Goal: Find contact information: Find contact information

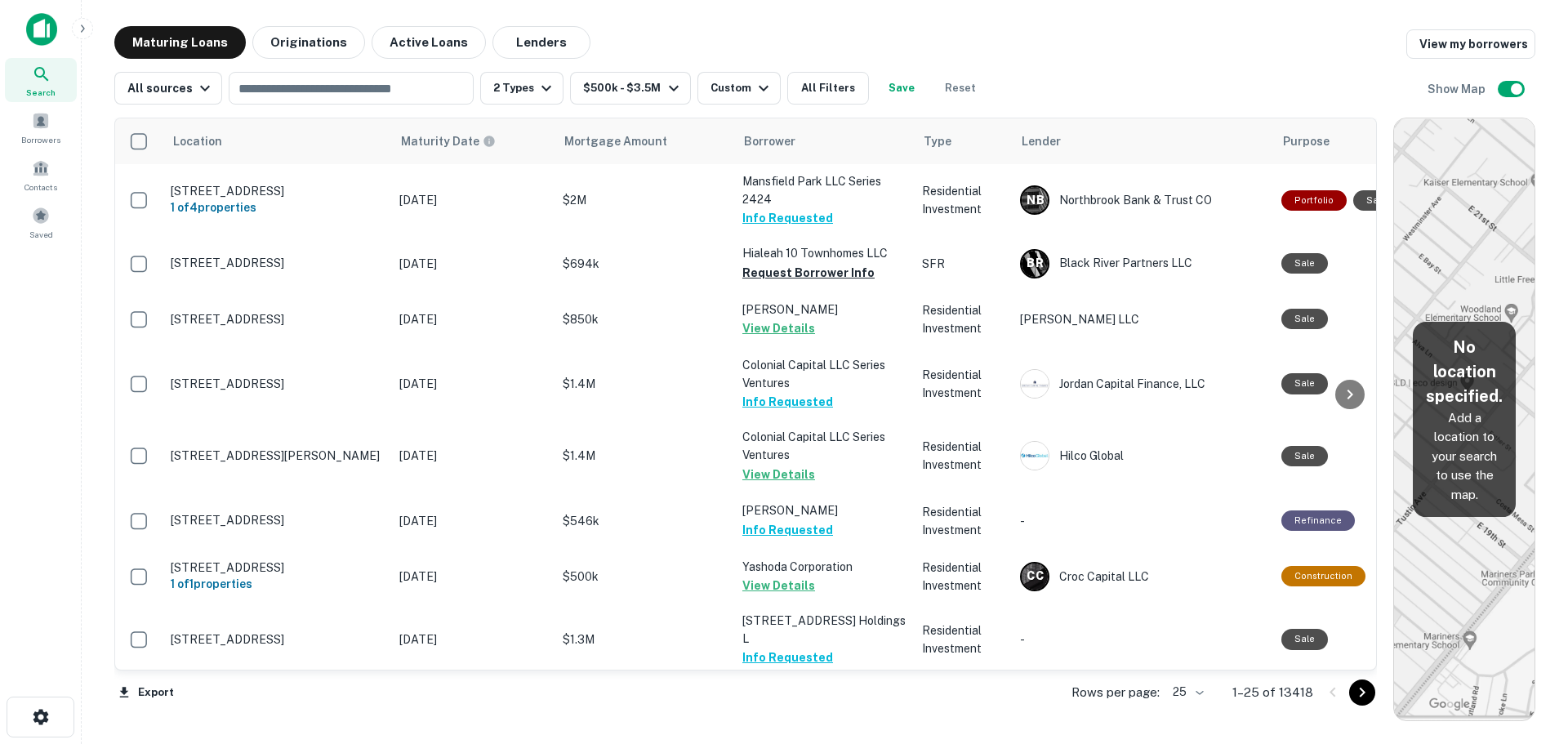
scroll to position [964, 0]
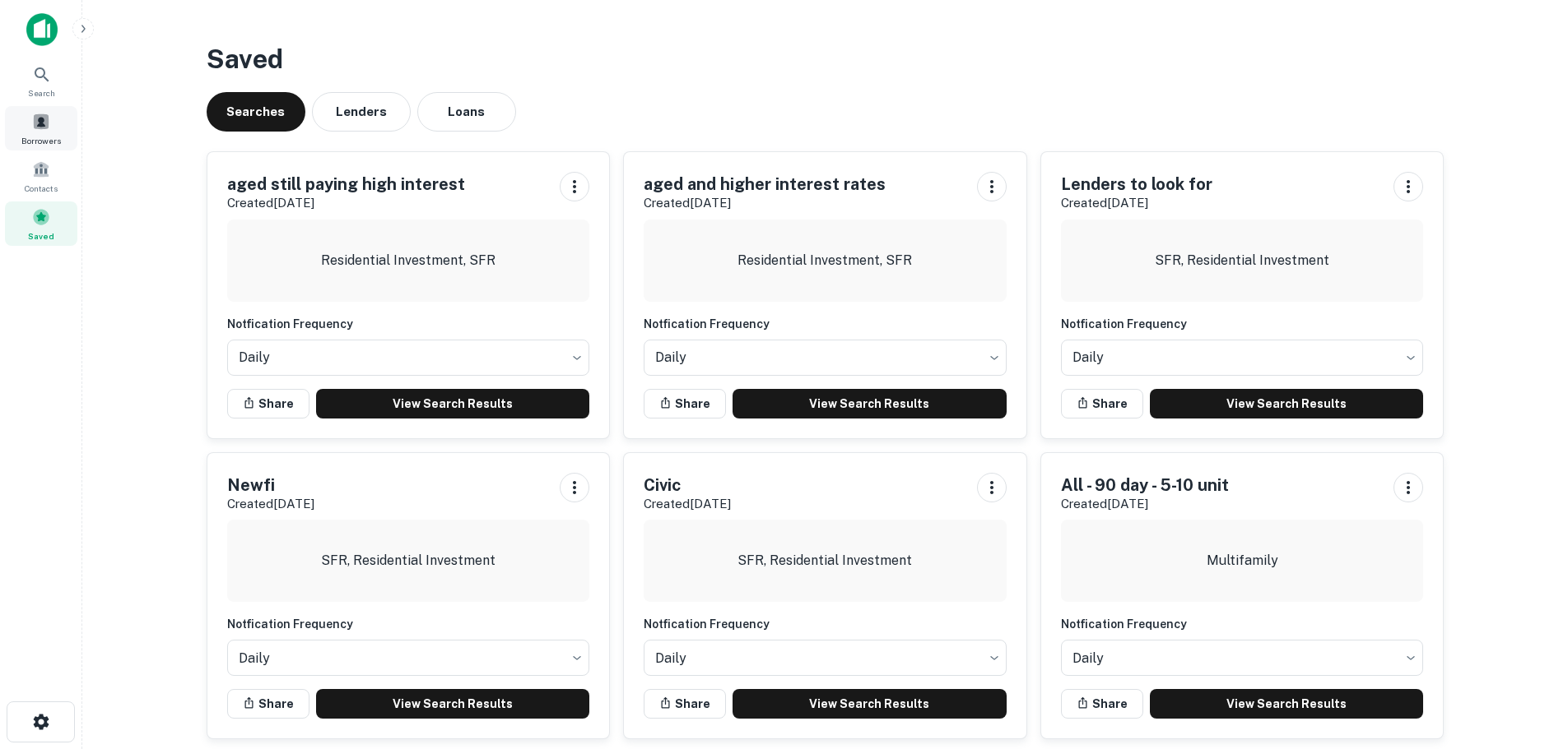
click at [45, 124] on span at bounding box center [41, 121] width 18 height 18
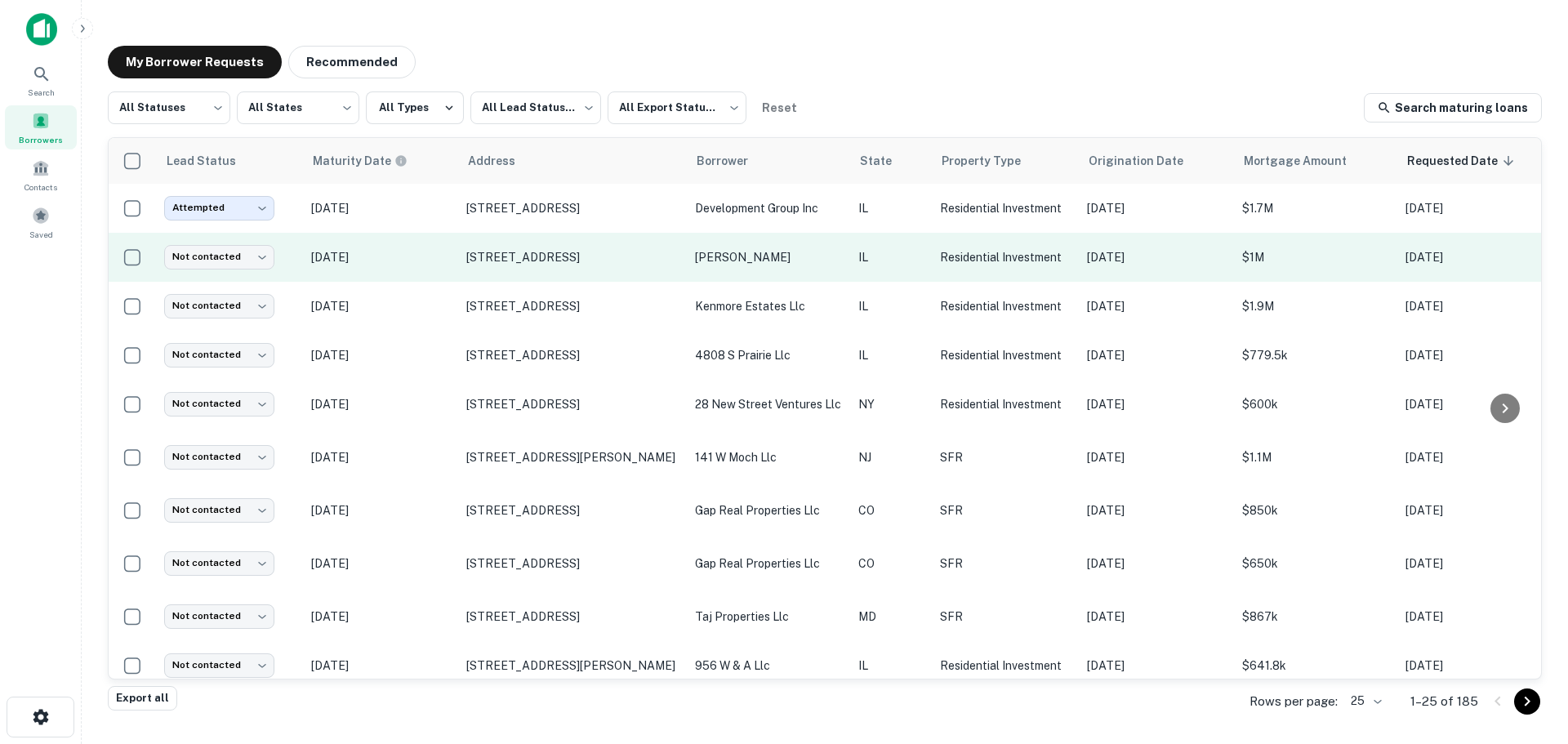
click at [429, 256] on p "[DATE]" at bounding box center [381, 257] width 139 height 18
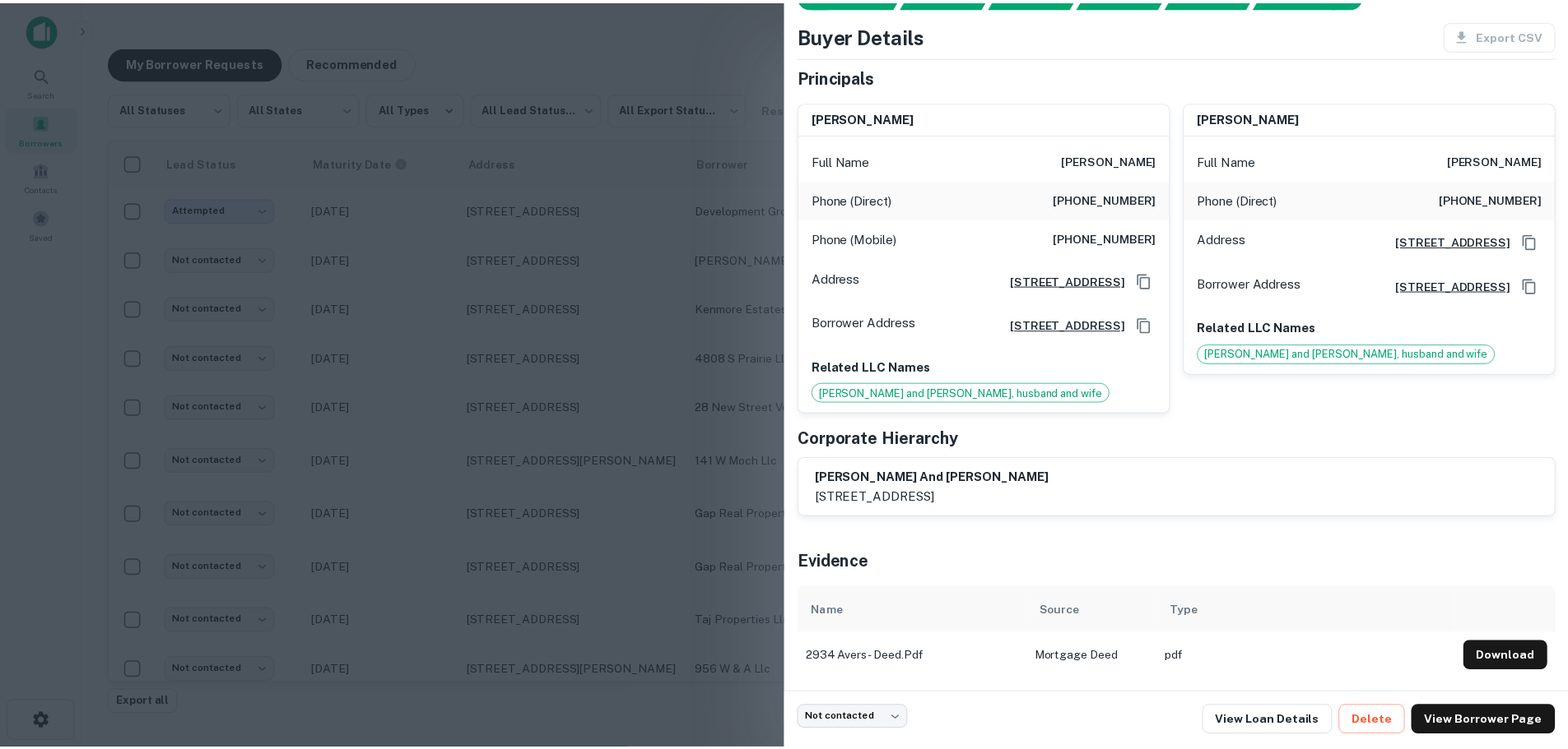
scroll to position [84, 0]
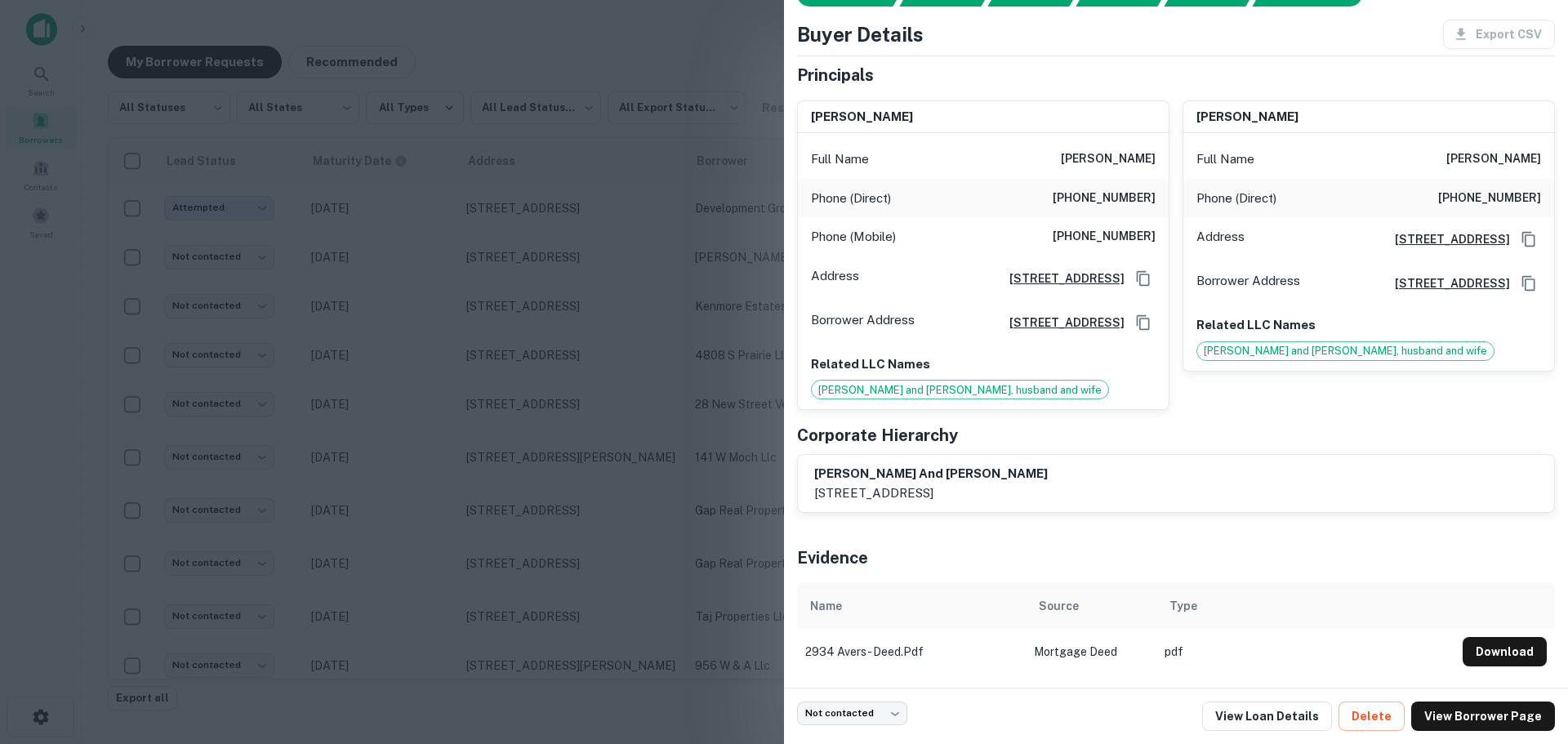
click at [301, 300] on div at bounding box center [784, 372] width 1568 height 744
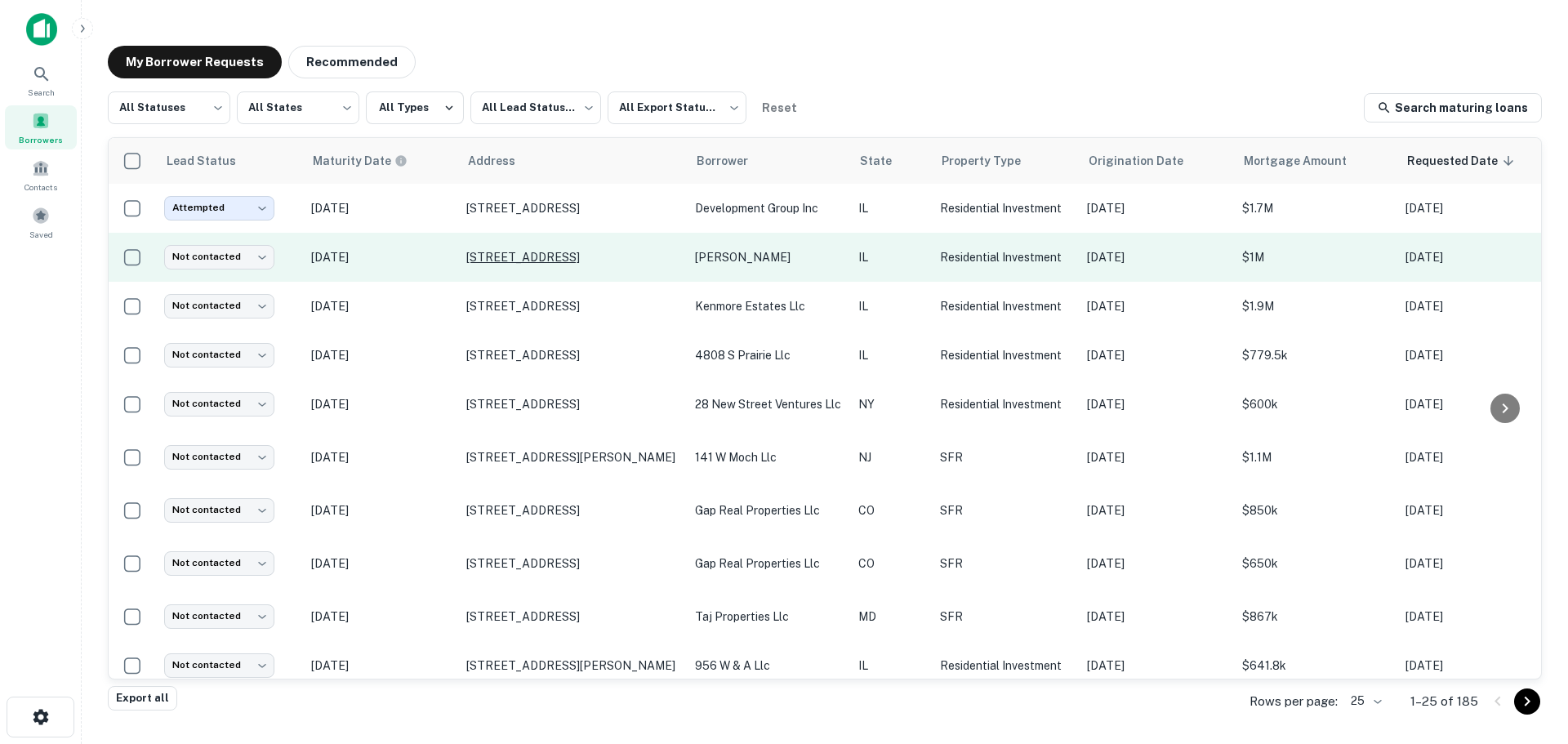
click at [539, 250] on p "[STREET_ADDRESS]" at bounding box center [572, 257] width 212 height 15
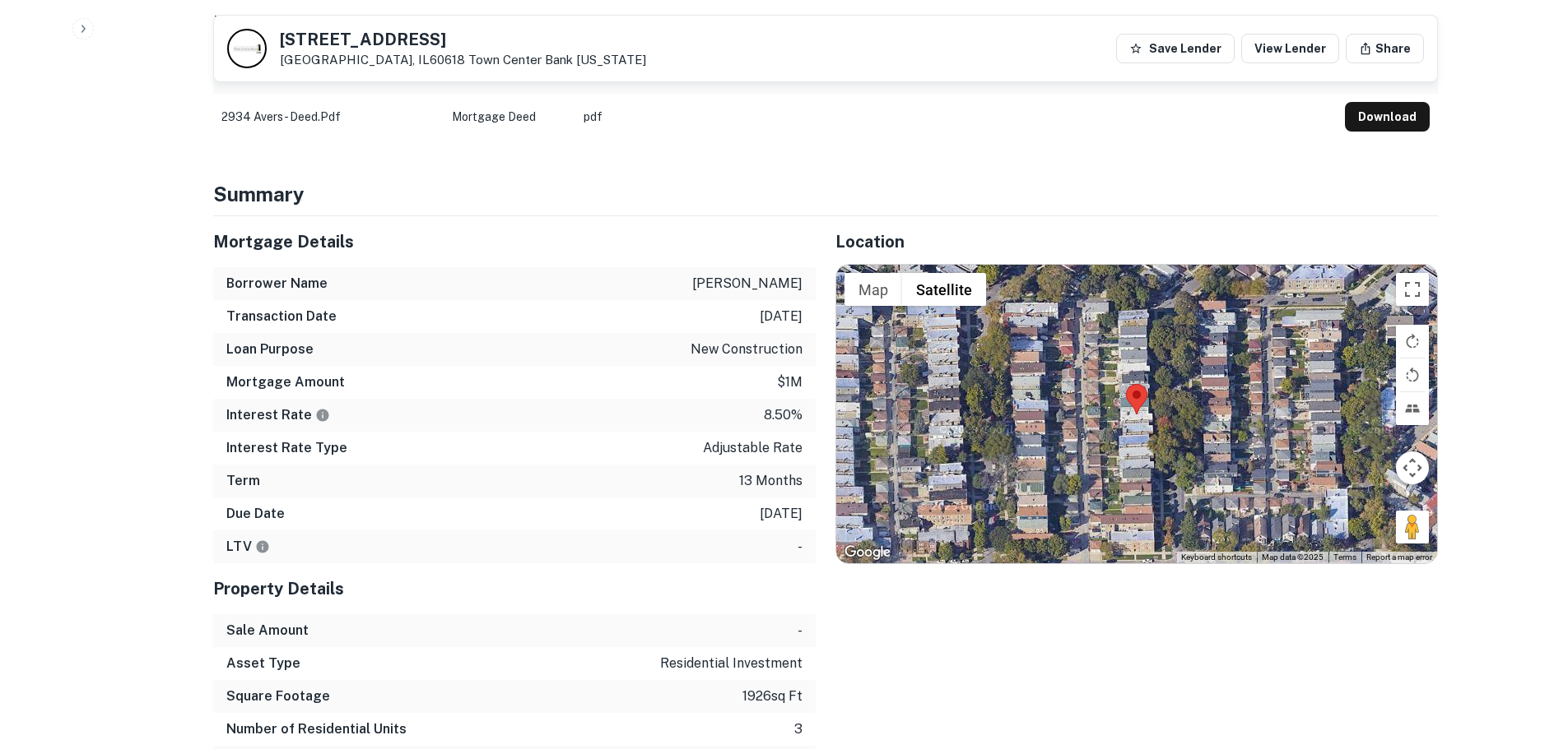
scroll to position [823, 0]
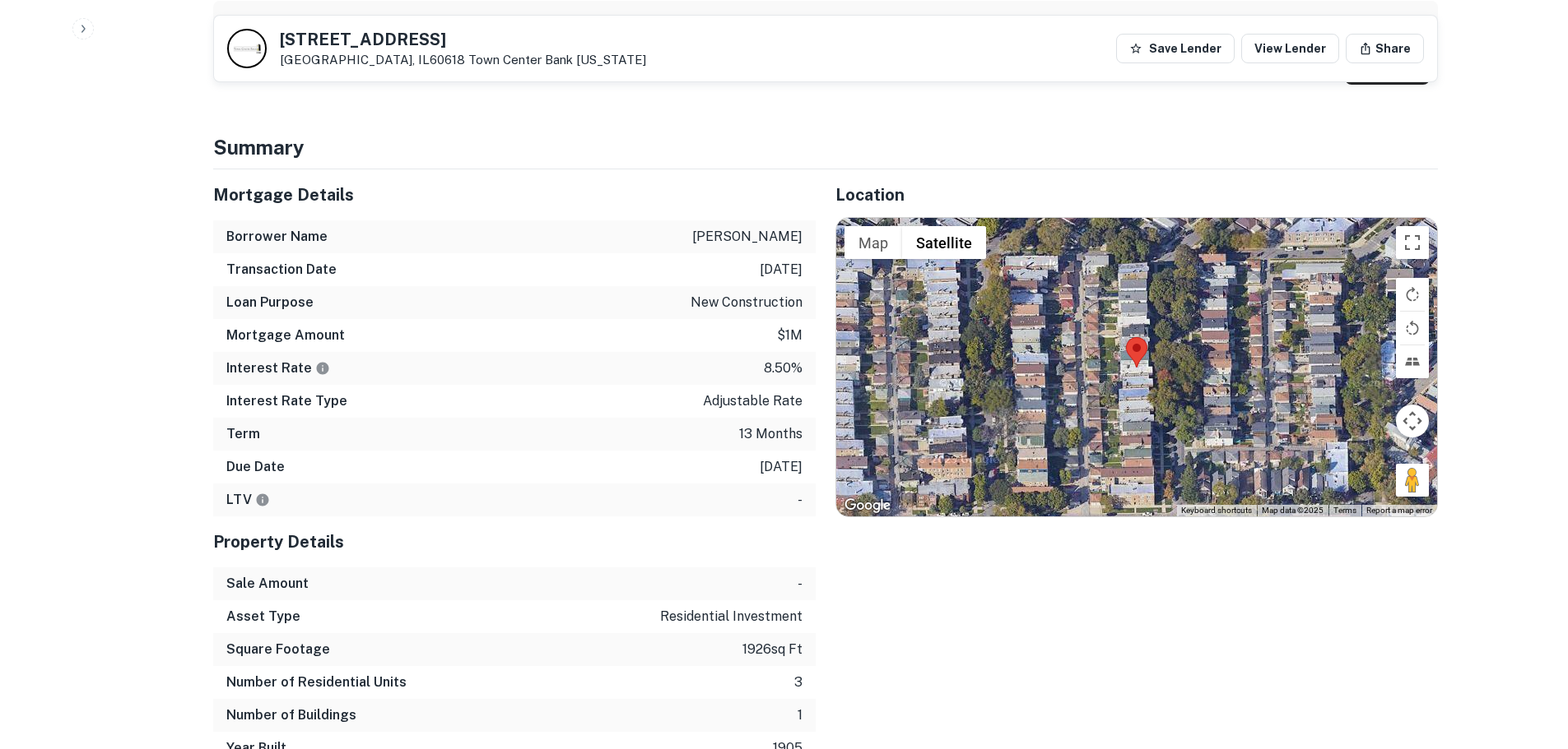
click at [1147, 378] on div at bounding box center [1136, 367] width 600 height 298
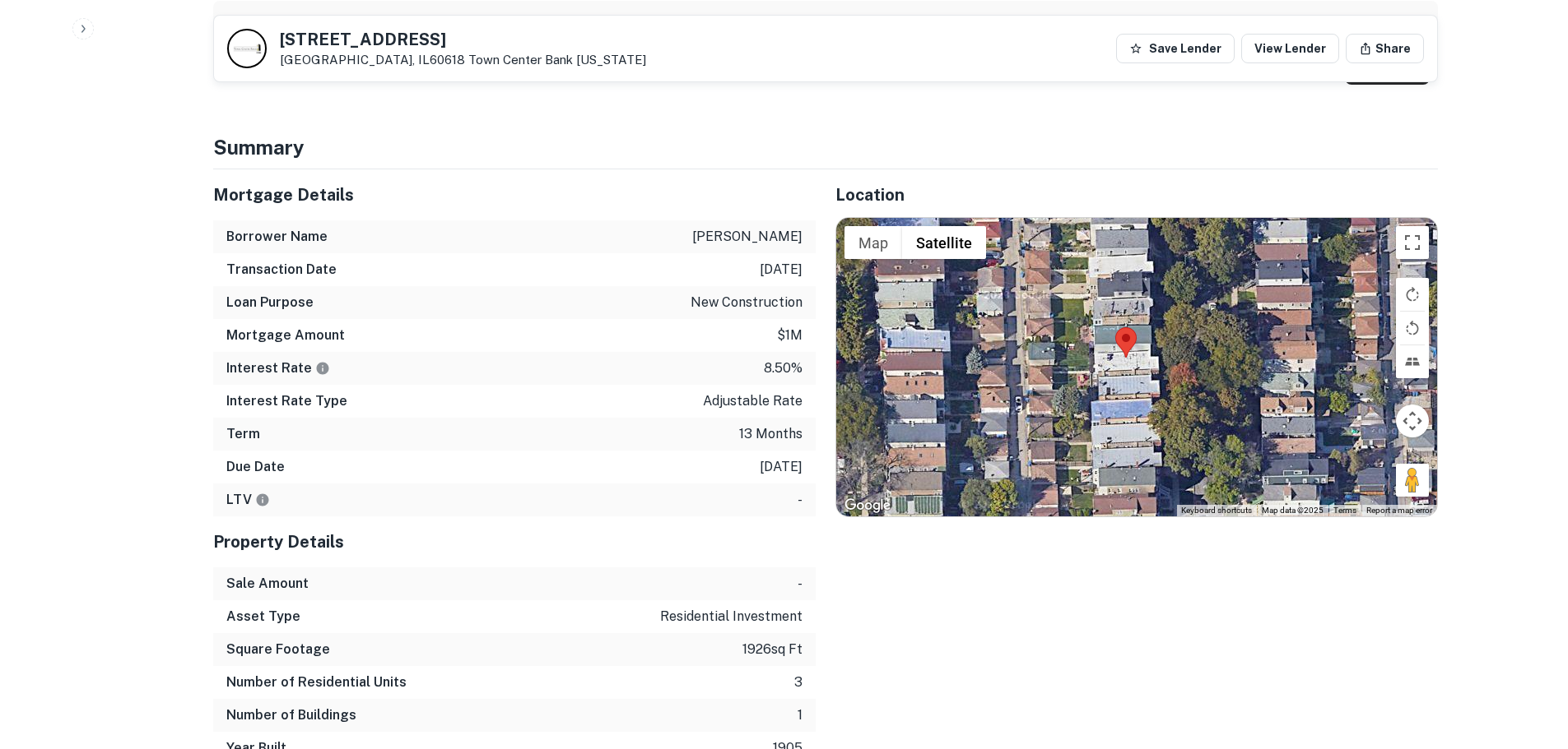
click at [1103, 379] on div at bounding box center [1136, 367] width 600 height 298
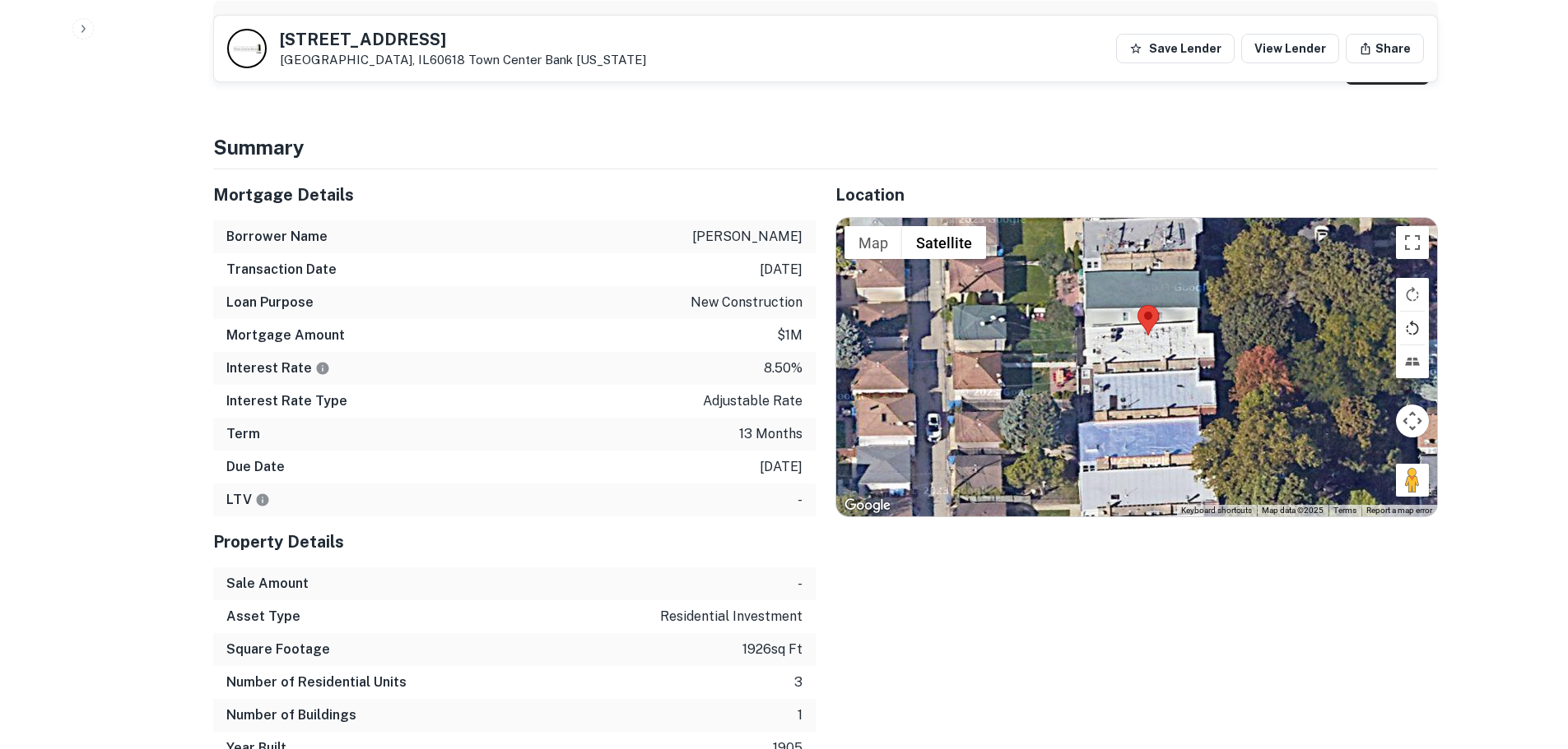
click at [1409, 331] on button "Rotate map counterclockwise" at bounding box center [1412, 328] width 33 height 33
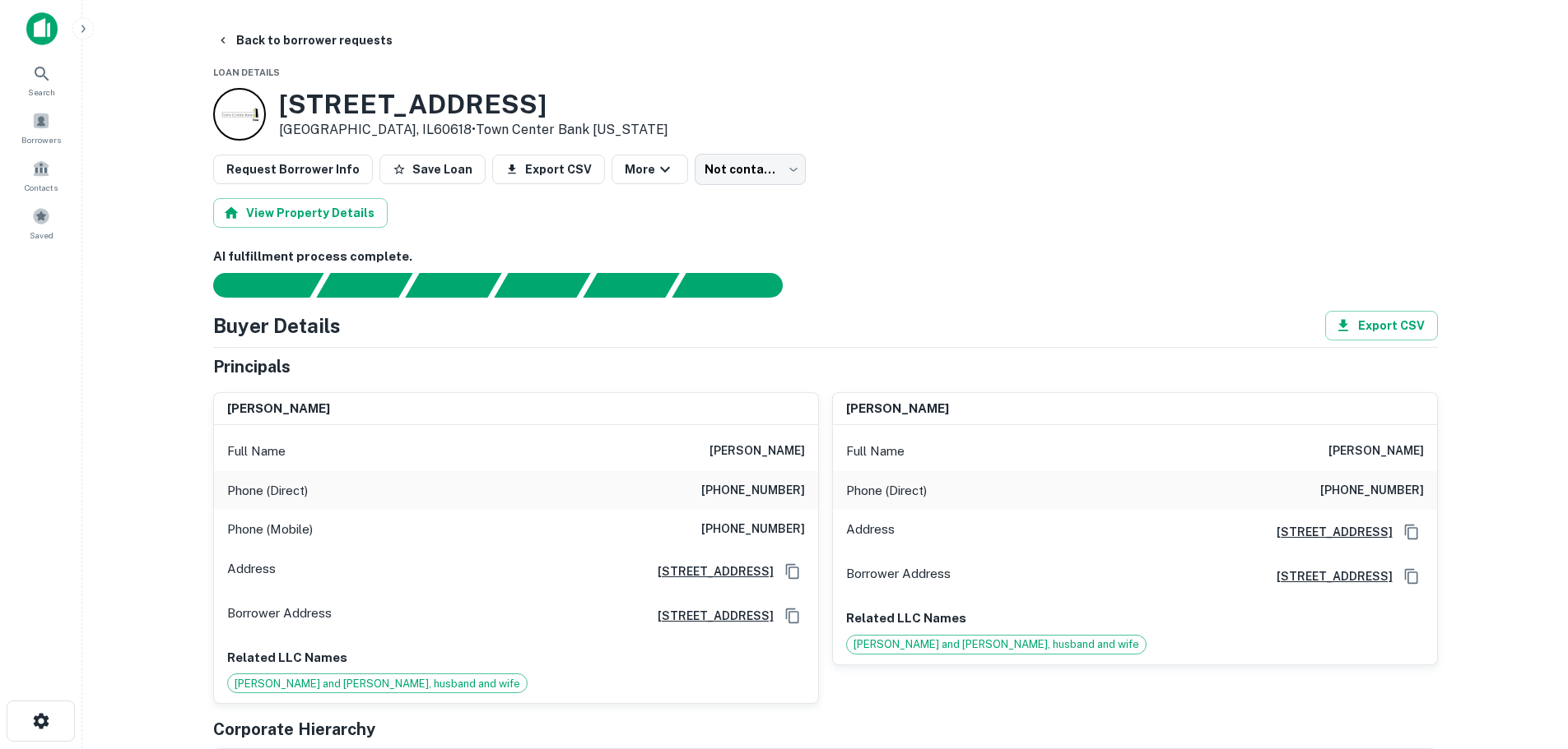
scroll to position [0, 0]
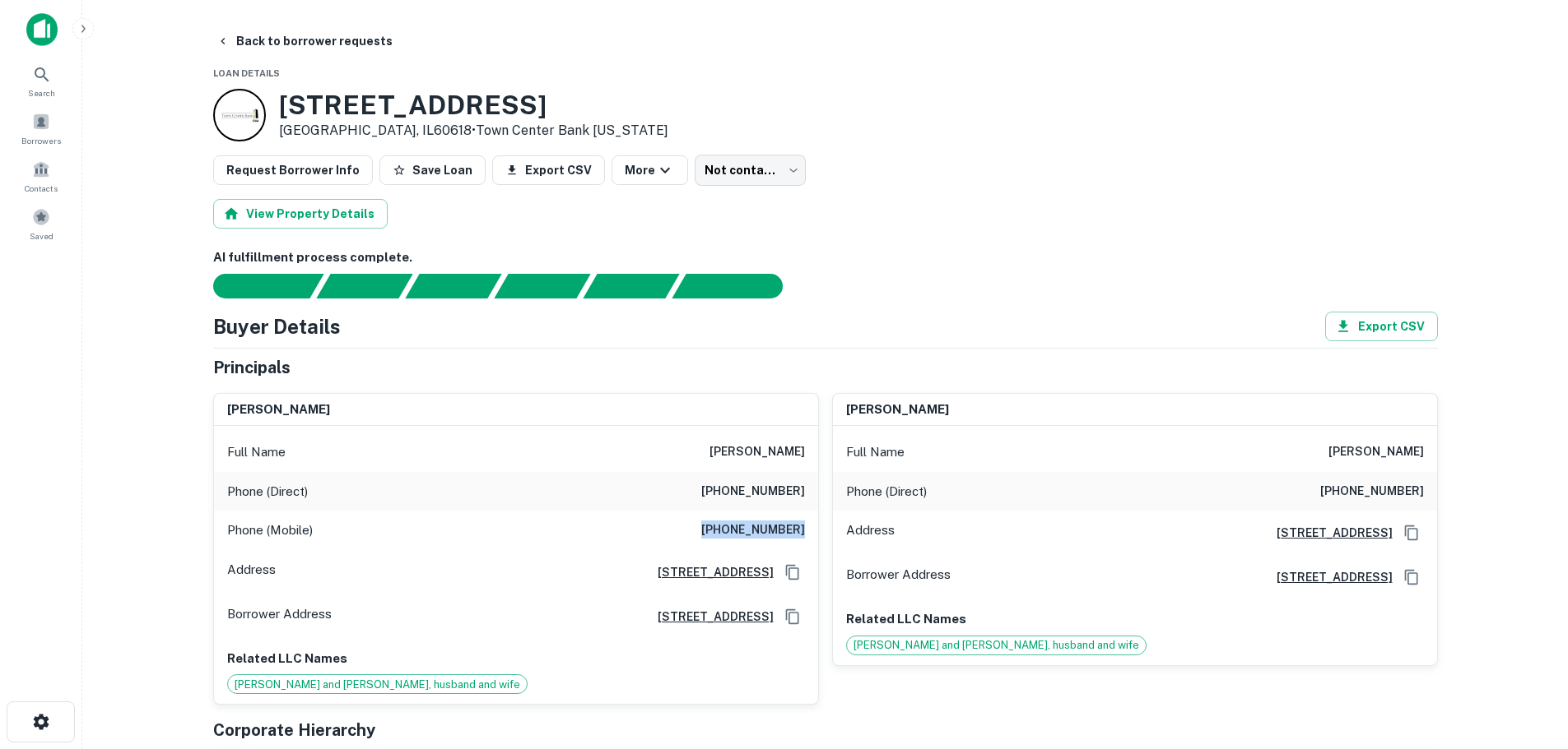
drag, startPoint x: 706, startPoint y: 527, endPoint x: 811, endPoint y: 524, distance: 105.0
click at [811, 524] on div "Phone (Mobile) [PHONE_NUMBER]" at bounding box center [515, 530] width 604 height 40
copy h6 "[PHONE_NUMBER]"
click at [374, 216] on button "View Property Details" at bounding box center [300, 214] width 175 height 29
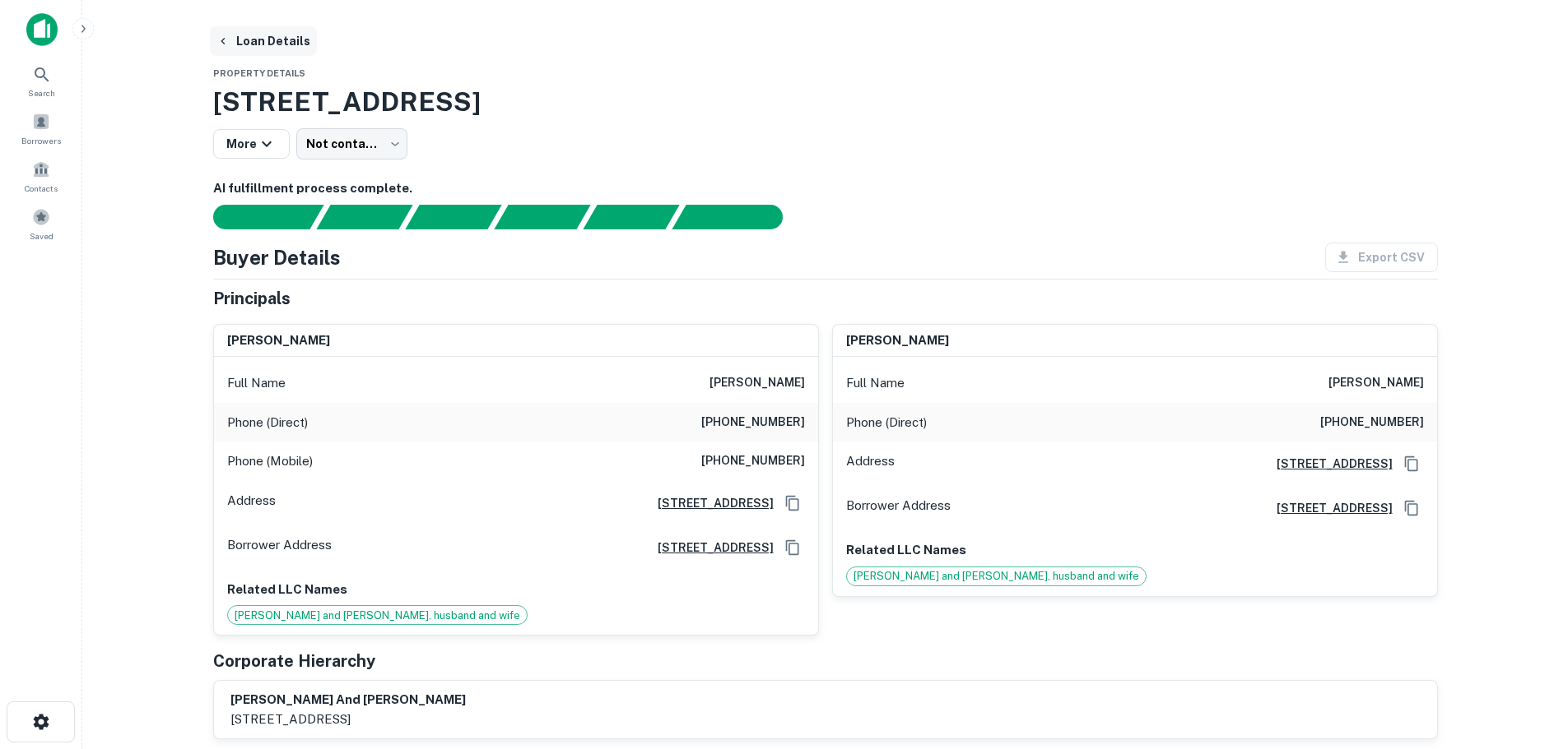
click at [298, 32] on button "Loan Details" at bounding box center [263, 41] width 107 height 29
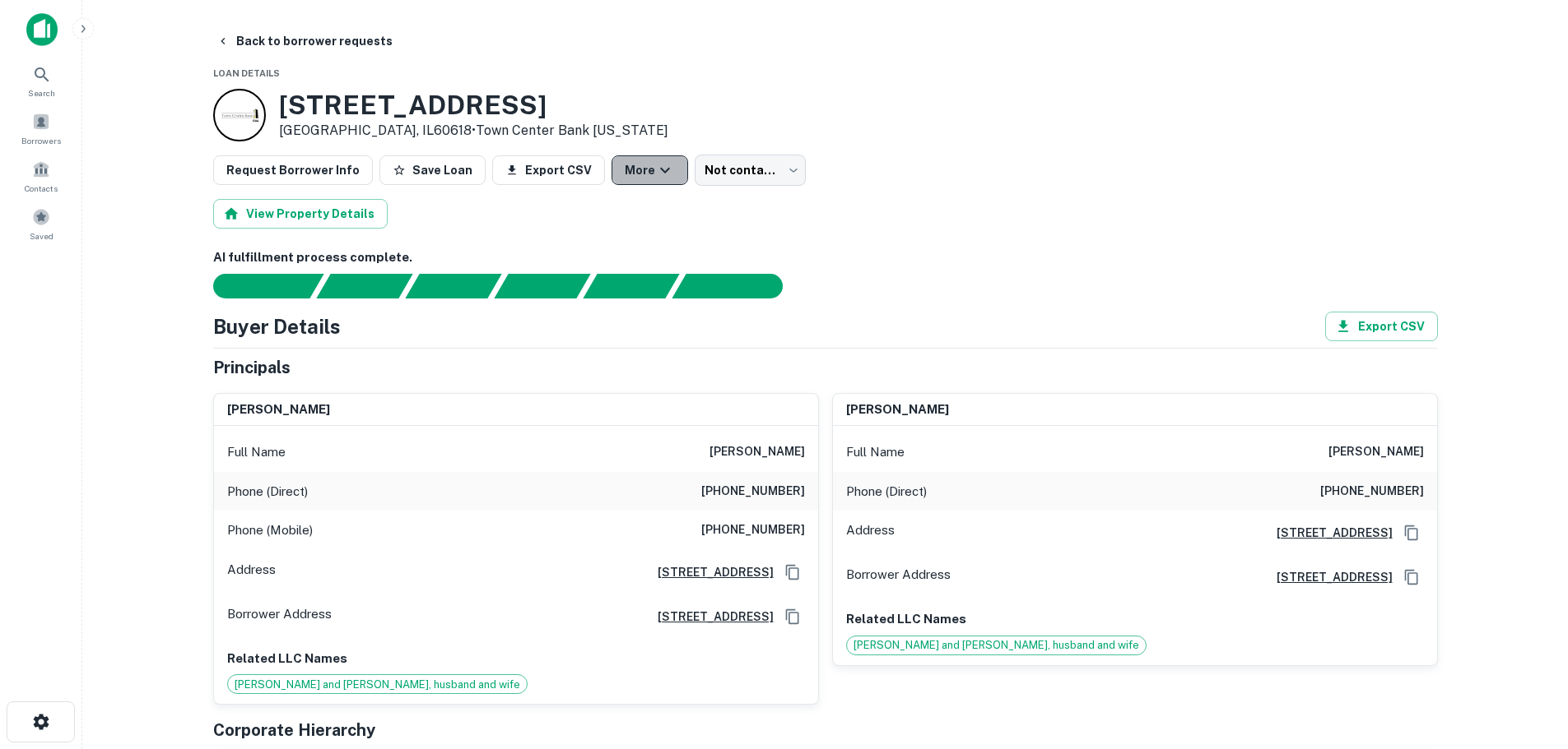
click at [631, 175] on button "More" at bounding box center [649, 169] width 76 height 29
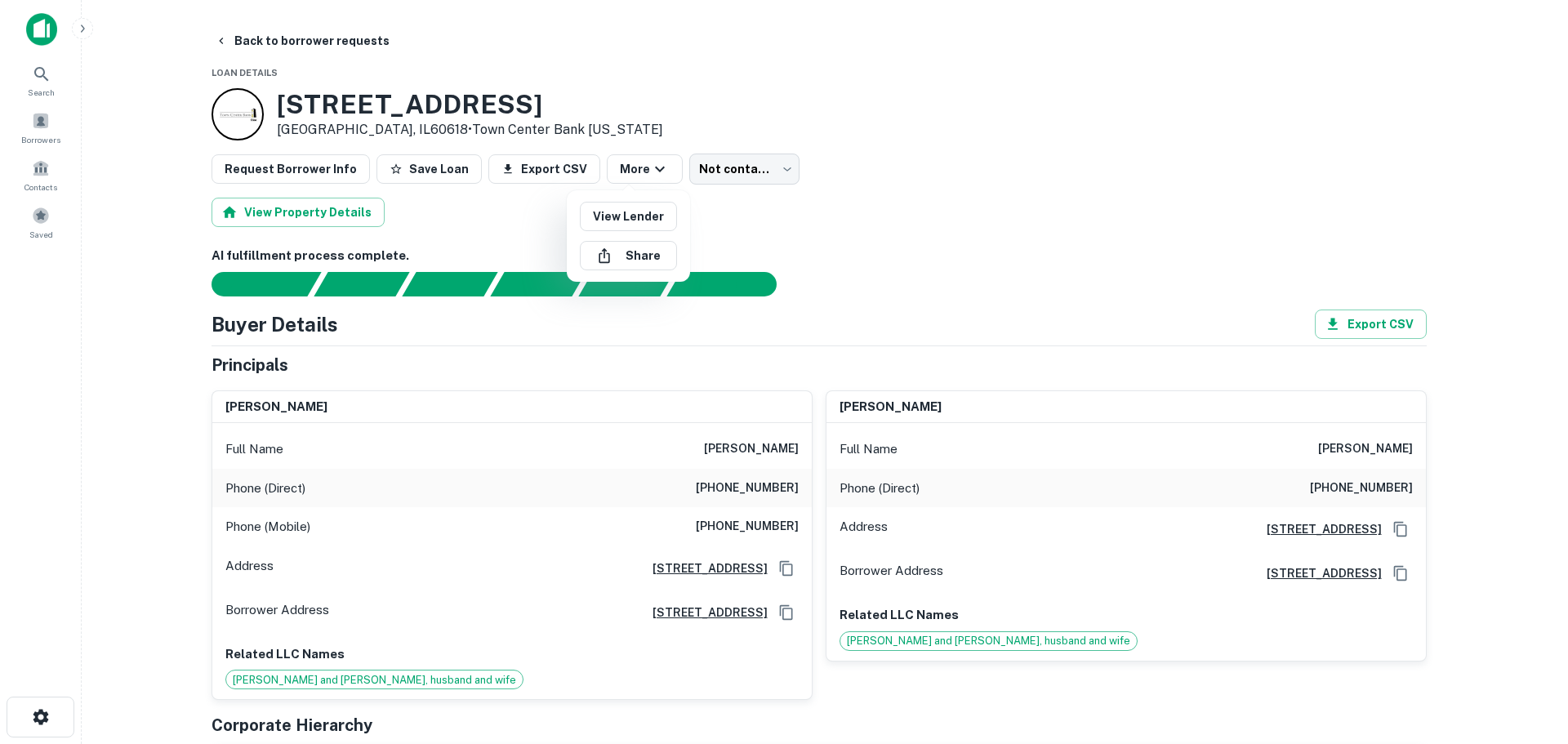
click at [788, 221] on div at bounding box center [784, 372] width 1568 height 744
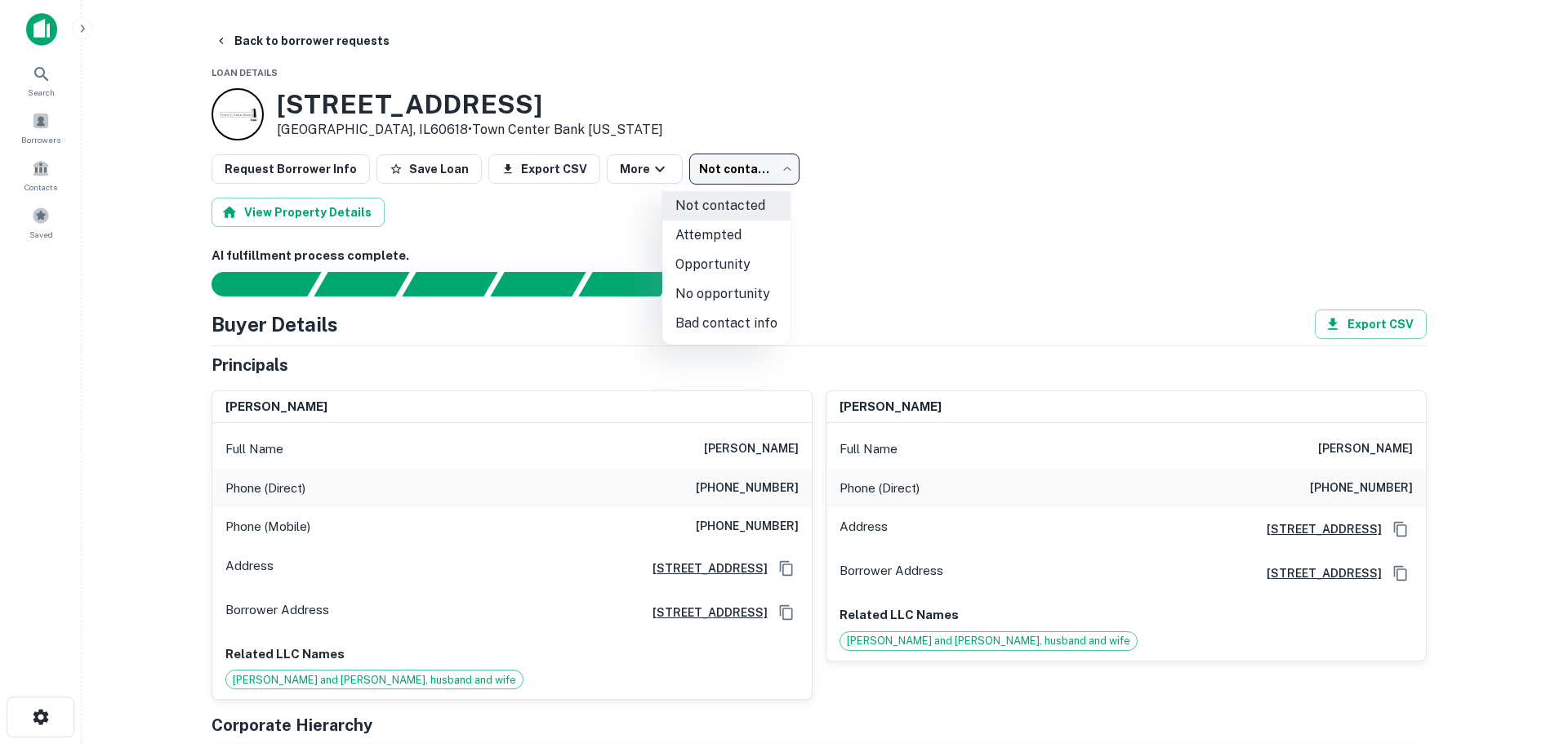
click at [735, 168] on body "Search Borrowers Contacts Saved Back to borrower requests Loan Details [STREET_…" at bounding box center [784, 372] width 1568 height 744
click at [868, 220] on div at bounding box center [784, 372] width 1568 height 744
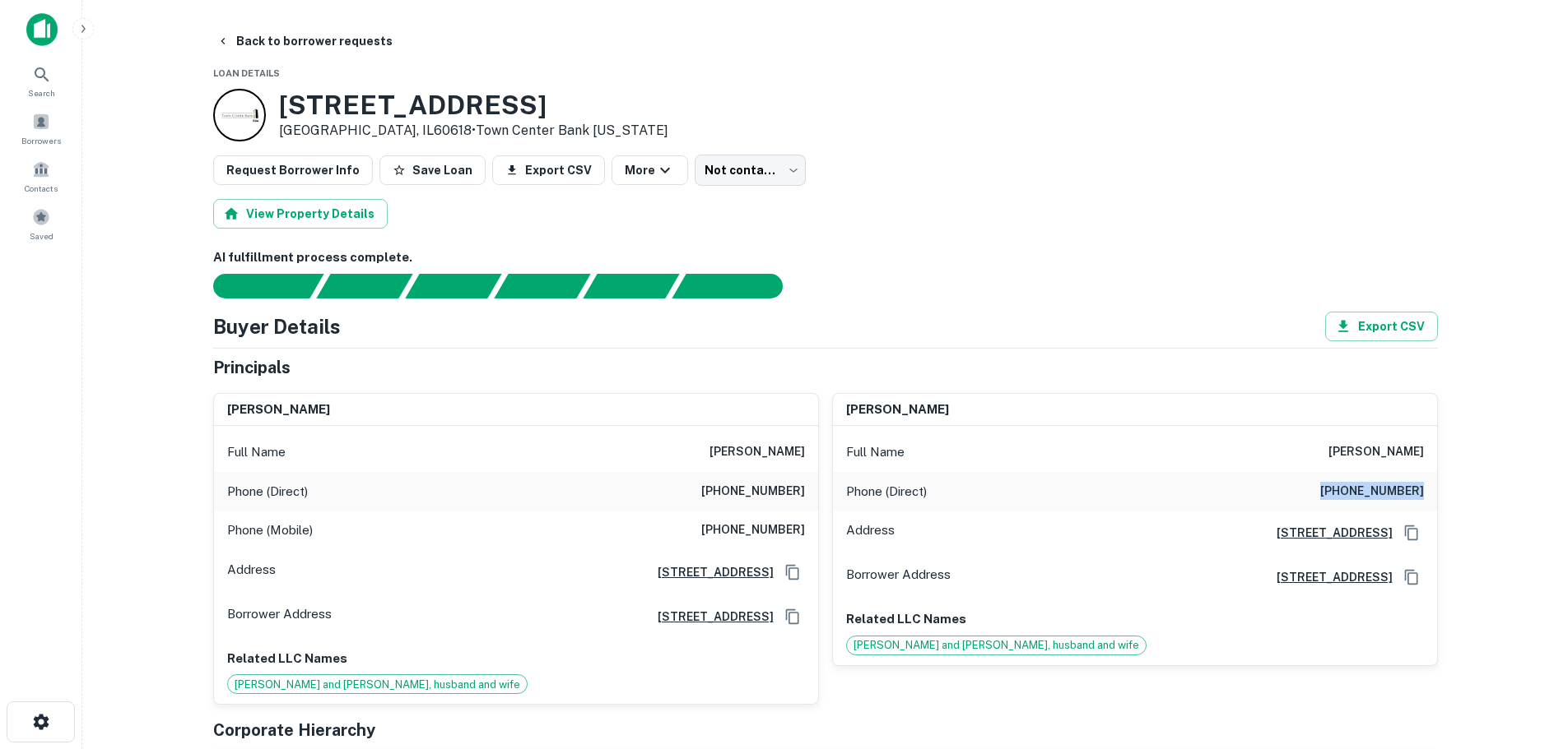
drag, startPoint x: 1360, startPoint y: 494, endPoint x: 1429, endPoint y: 492, distance: 69.0
click at [1429, 492] on div "Phone (Direct) [PHONE_NUMBER]" at bounding box center [1134, 492] width 604 height 40
copy h6 "[PHONE_NUMBER]"
drag, startPoint x: 725, startPoint y: 524, endPoint x: 750, endPoint y: 527, distance: 25.2
click at [750, 527] on h6 "[PHONE_NUMBER]" at bounding box center [753, 530] width 104 height 20
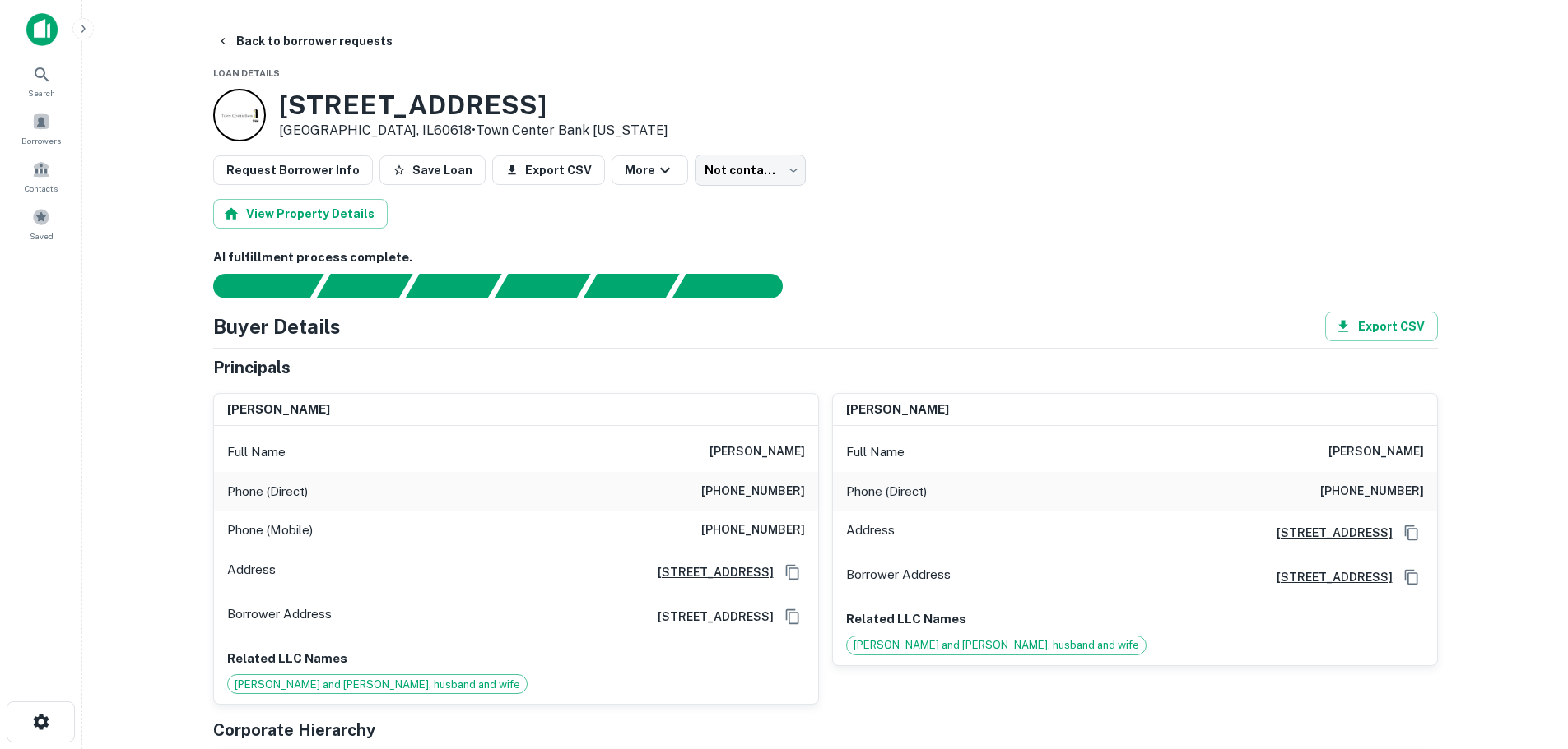
click at [679, 531] on div "Phone (Mobile) [PHONE_NUMBER]" at bounding box center [515, 530] width 604 height 40
drag, startPoint x: 713, startPoint y: 491, endPoint x: 805, endPoint y: 491, distance: 92.0
click at [805, 491] on div "Phone (Direct) [PHONE_NUMBER]" at bounding box center [515, 492] width 604 height 40
copy h6 "[PHONE_NUMBER]"
click at [816, 267] on h6 "AI fulfillment process complete." at bounding box center [825, 257] width 1225 height 19
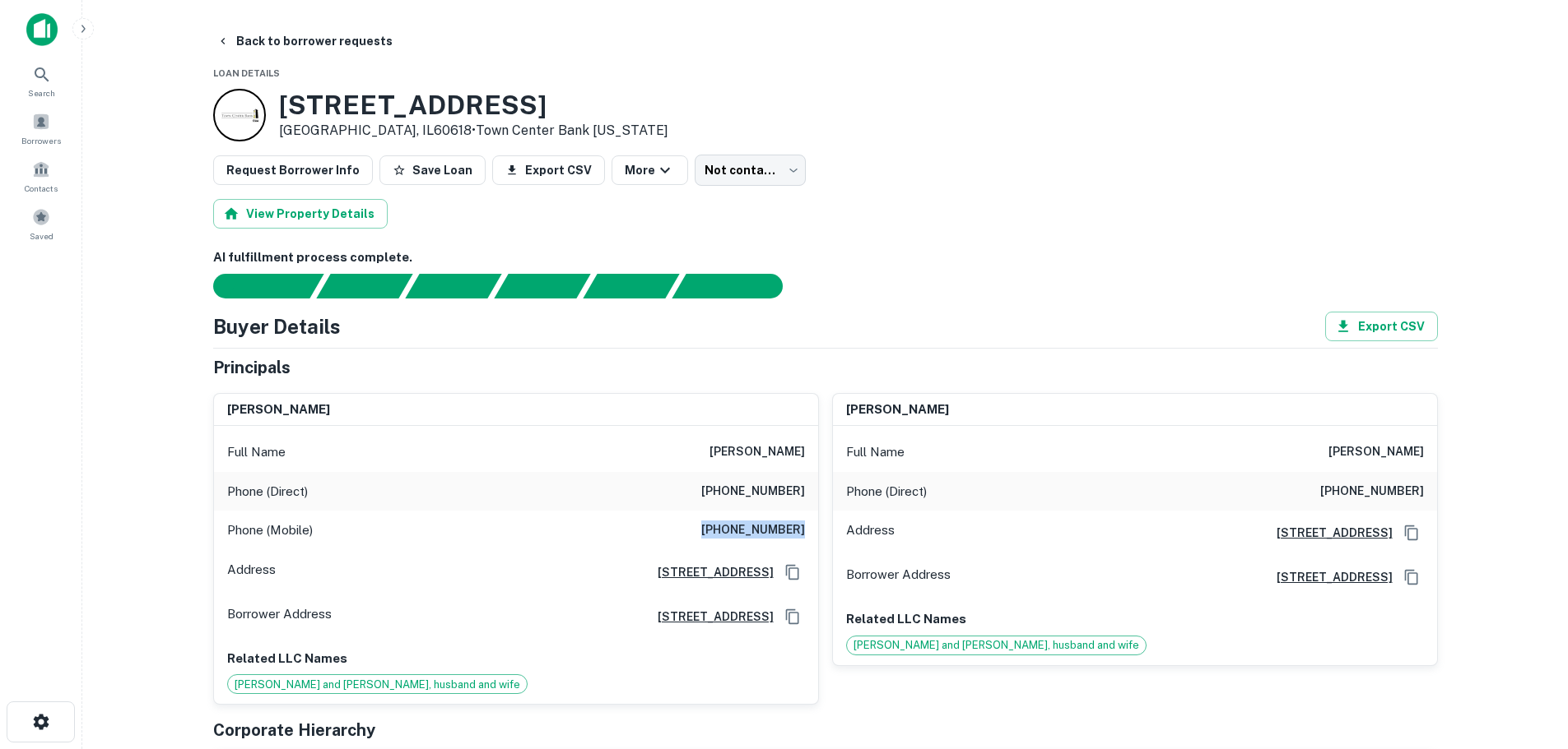
drag, startPoint x: 705, startPoint y: 524, endPoint x: 815, endPoint y: 527, distance: 110.0
click at [815, 527] on div "Phone (Mobile) [PHONE_NUMBER]" at bounding box center [515, 530] width 604 height 40
copy h6 "[PHONE_NUMBER]"
